Goal: Check status: Check status

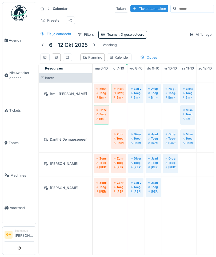
click at [171, 219] on td at bounding box center [170, 163] width 17 height 181
click at [170, 227] on td at bounding box center [170, 163] width 17 height 181
click at [93, 45] on div at bounding box center [94, 44] width 4 height 5
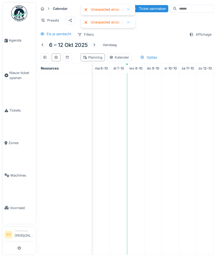
click at [128, 9] on div at bounding box center [128, 9] width 4 height 5
click at [127, 10] on div at bounding box center [128, 9] width 4 height 5
click at [13, 44] on link "Agenda" at bounding box center [19, 40] width 34 height 32
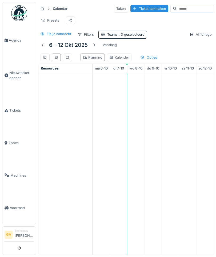
click at [43, 47] on div at bounding box center [42, 44] width 4 height 5
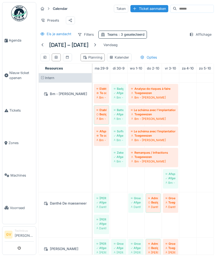
click at [97, 46] on div at bounding box center [95, 44] width 4 height 5
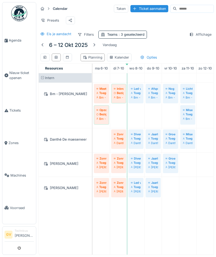
click at [13, 43] on span "Agenda" at bounding box center [21, 40] width 25 height 5
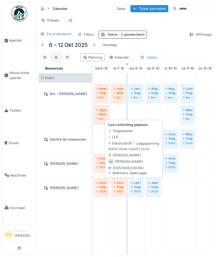
click at [125, 131] on div "Toegewezen" at bounding box center [120, 130] width 24 height 5
click at [129, 127] on strong "Led verlichting plaatsen" at bounding box center [128, 124] width 40 height 5
click at [130, 165] on div "2025/10/62/00360" at bounding box center [127, 167] width 38 height 5
click at [135, 154] on div "[PERSON_NAME]" at bounding box center [124, 155] width 33 height 5
click at [130, 149] on small "[DATE] 00:00 -> [DATE] 23:59" at bounding box center [128, 149] width 41 height 5
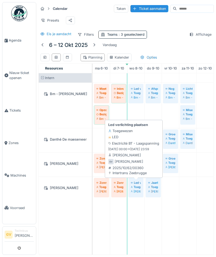
click at [129, 154] on div "[PERSON_NAME]" at bounding box center [124, 155] width 33 height 5
click at [134, 184] on link "Led verlichting plaatsen Toegewezen [PERSON_NAME]" at bounding box center [135, 187] width 15 height 19
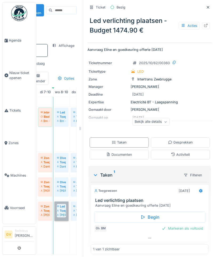
scroll to position [20, 0]
click at [163, 118] on div "Bekijk alle details" at bounding box center [150, 122] width 37 height 8
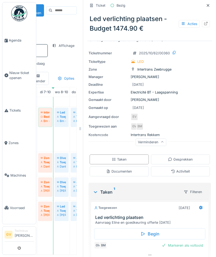
scroll to position [10, 0]
